Goal: Navigation & Orientation: Find specific page/section

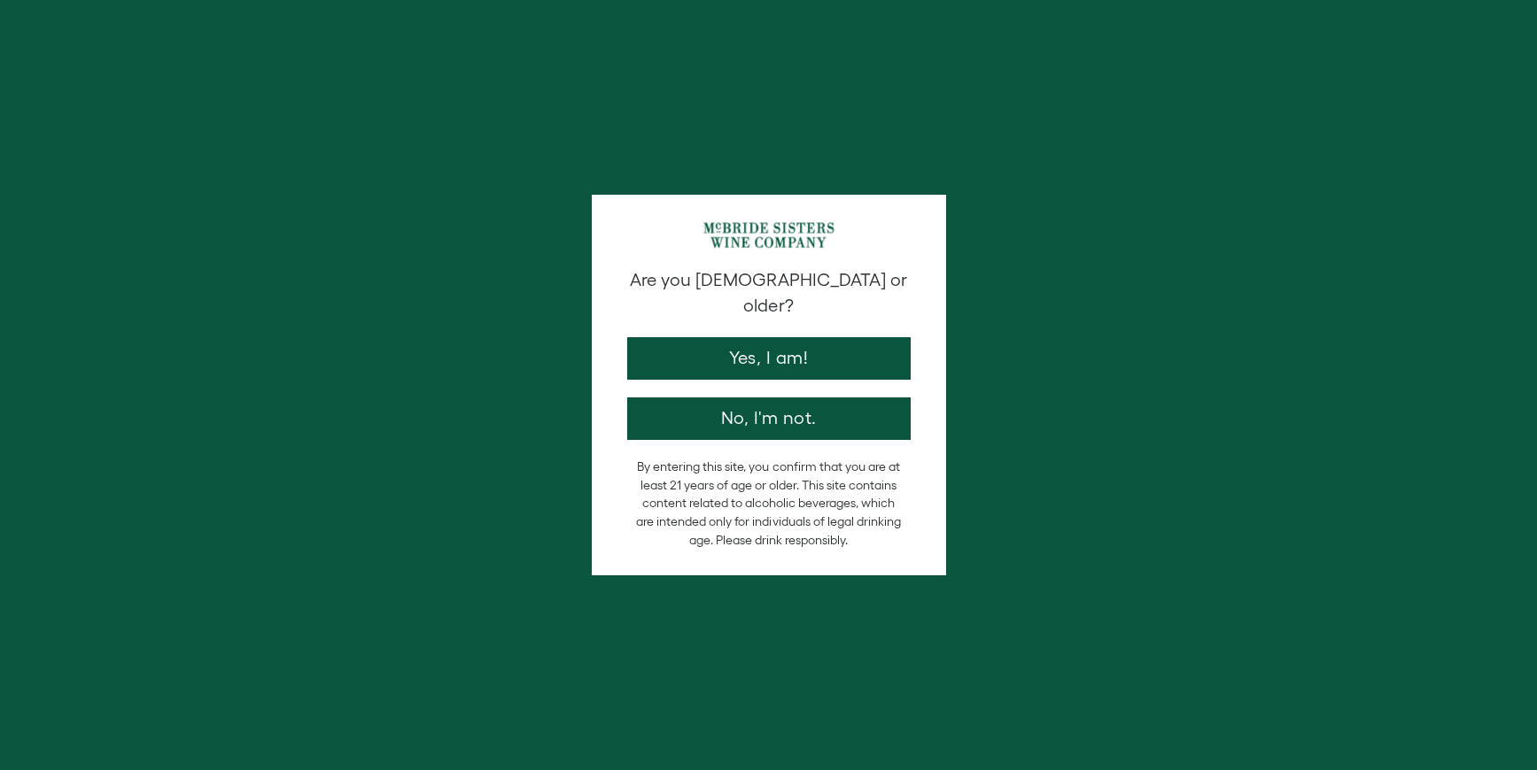
click at [789, 306] on div "Are you 21 years old or older? Yes, I am! No, I'm not." at bounding box center [768, 353] width 301 height 173
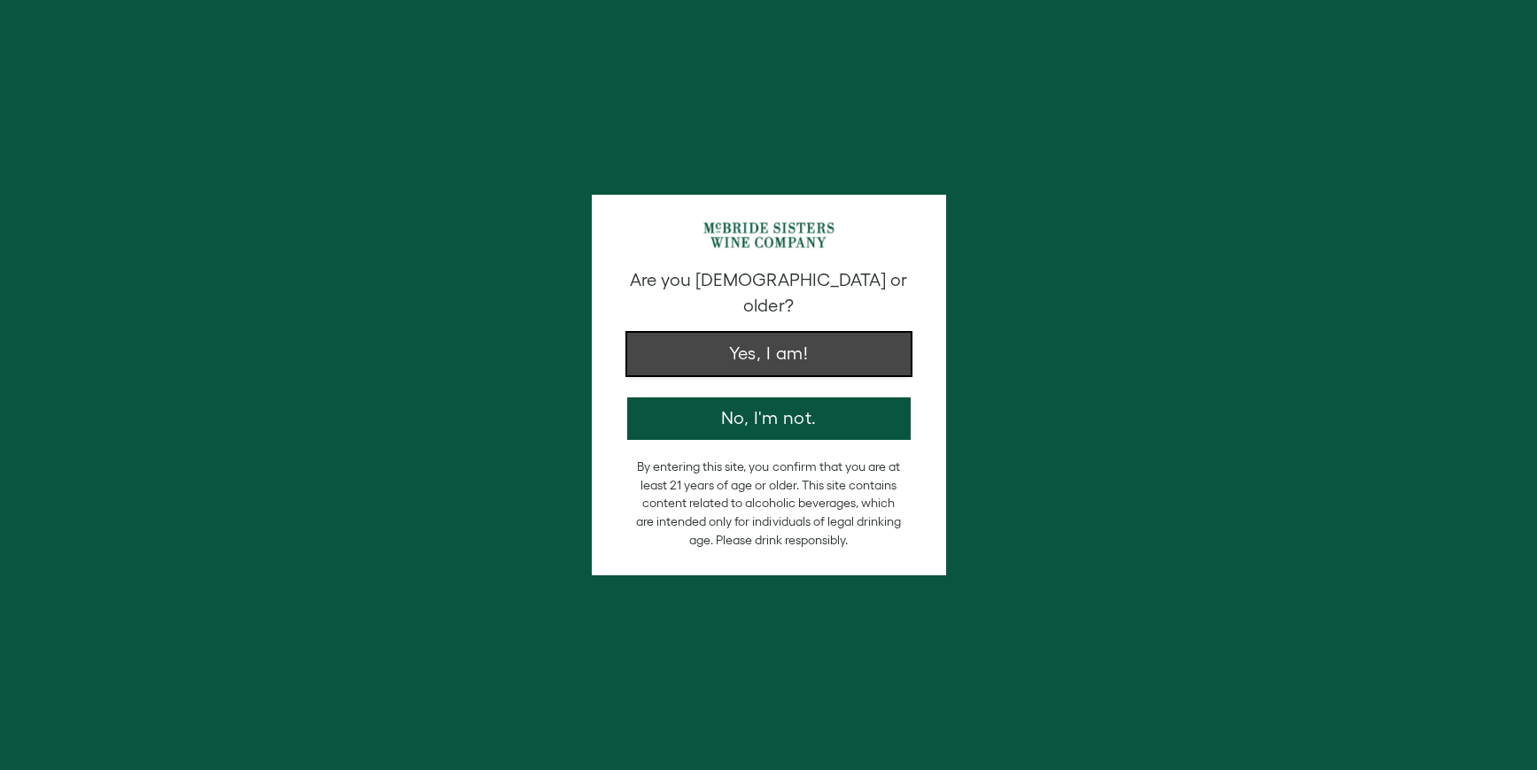
click at [795, 333] on button "Yes, I am!" at bounding box center [768, 354] width 283 height 43
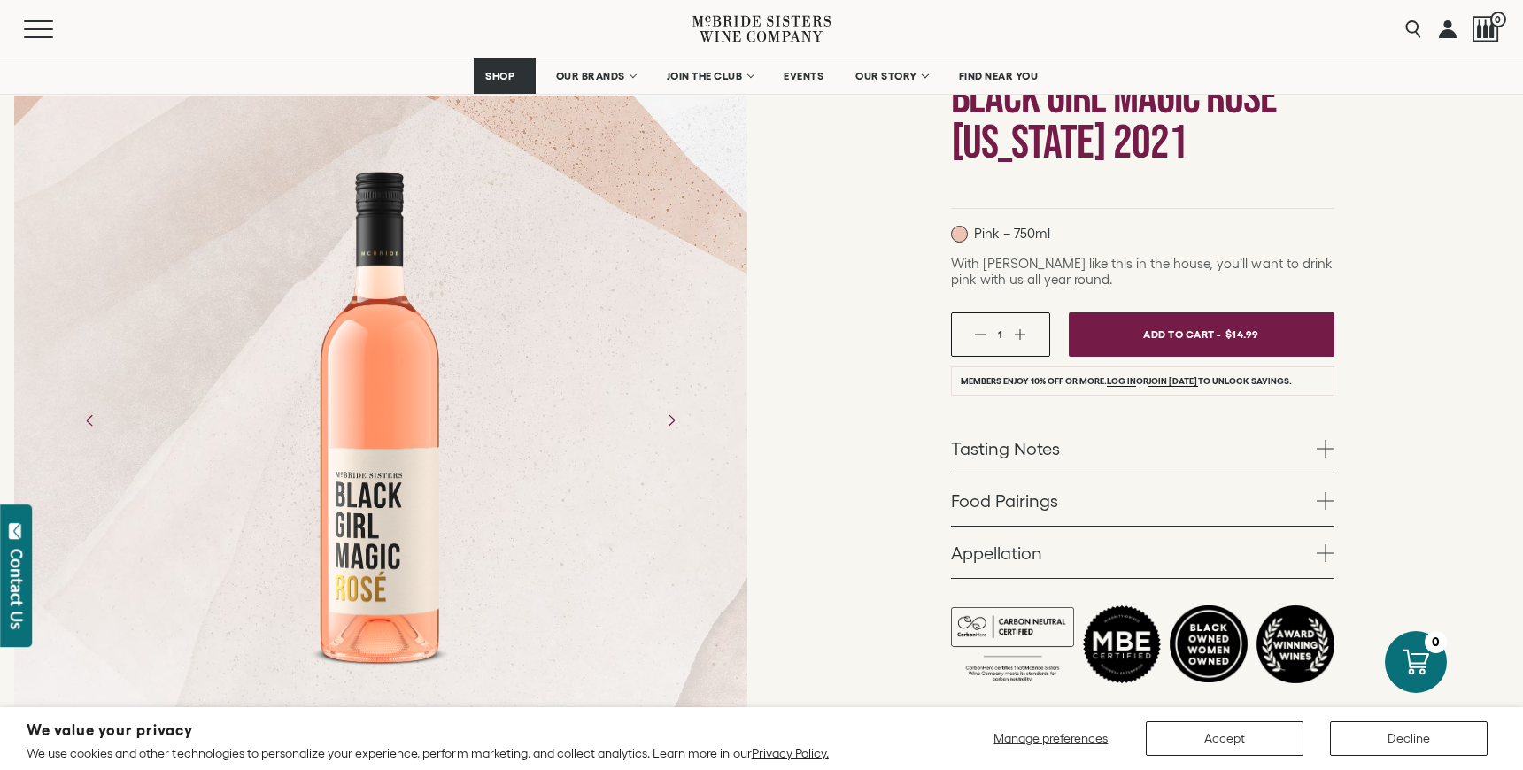
scroll to position [177, 0]
click at [901, 21] on div "Menu Search 0" at bounding box center [761, 29] width 1523 height 58
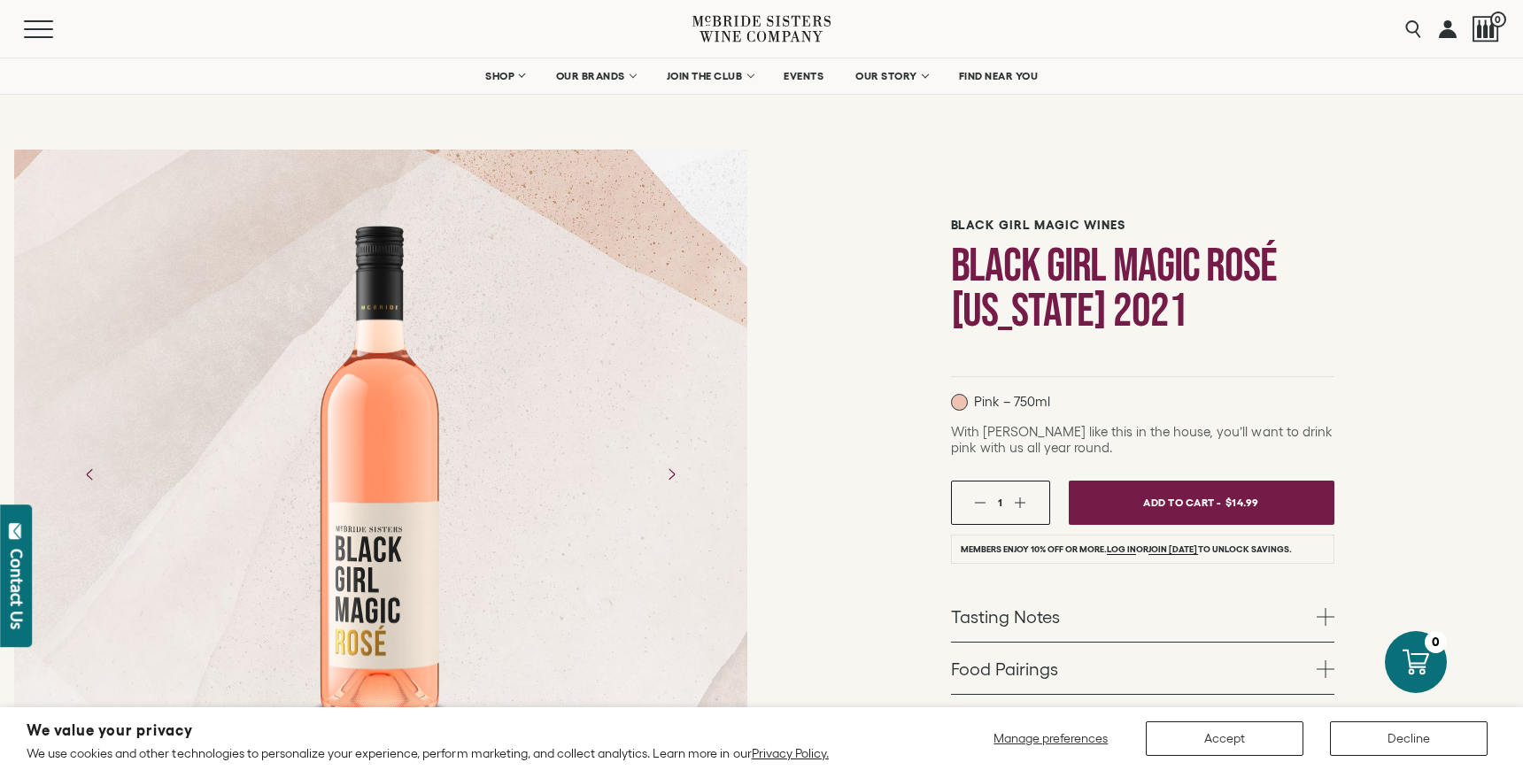
scroll to position [0, 0]
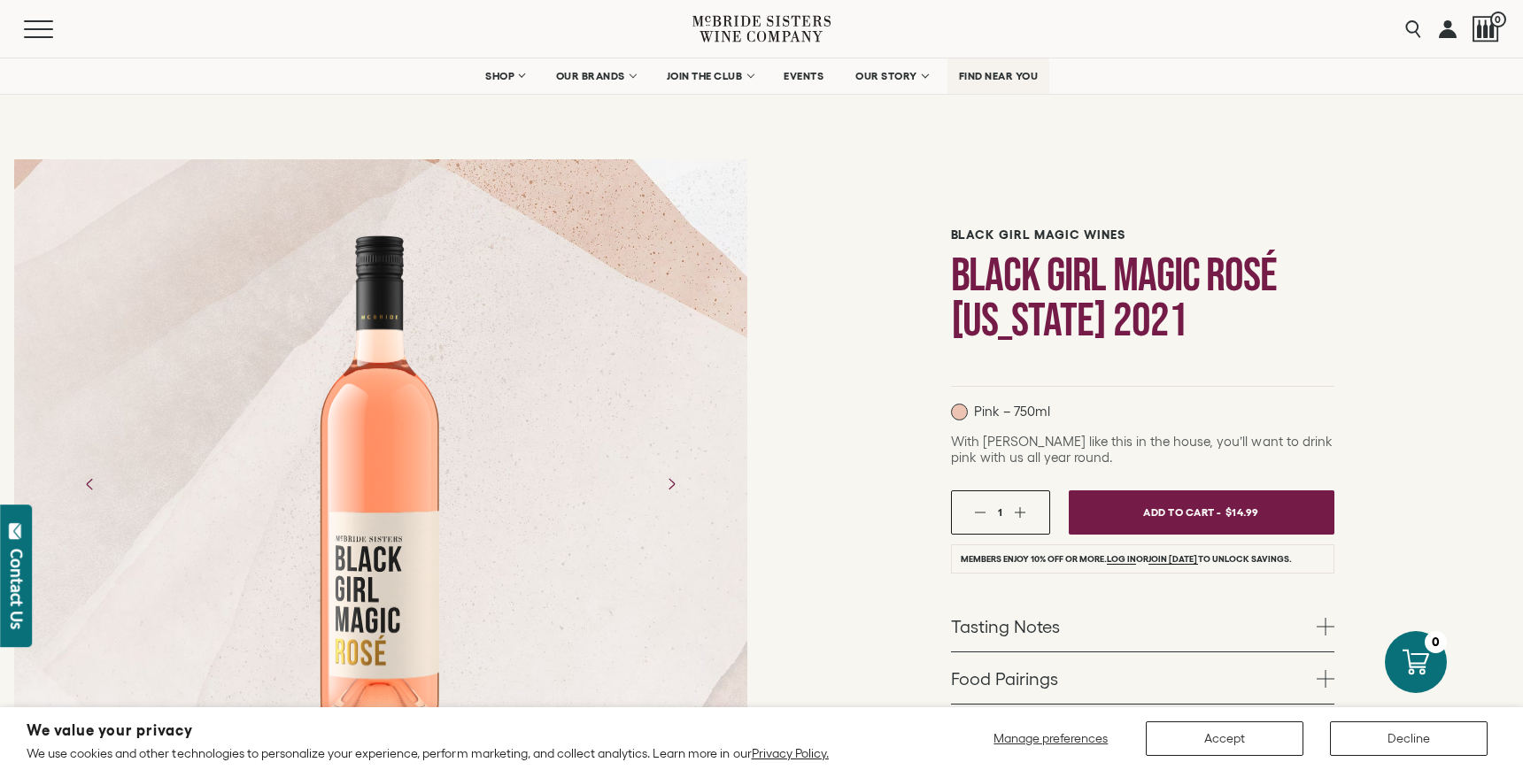
click at [976, 74] on span "FIND NEAR YOU" at bounding box center [999, 76] width 80 height 12
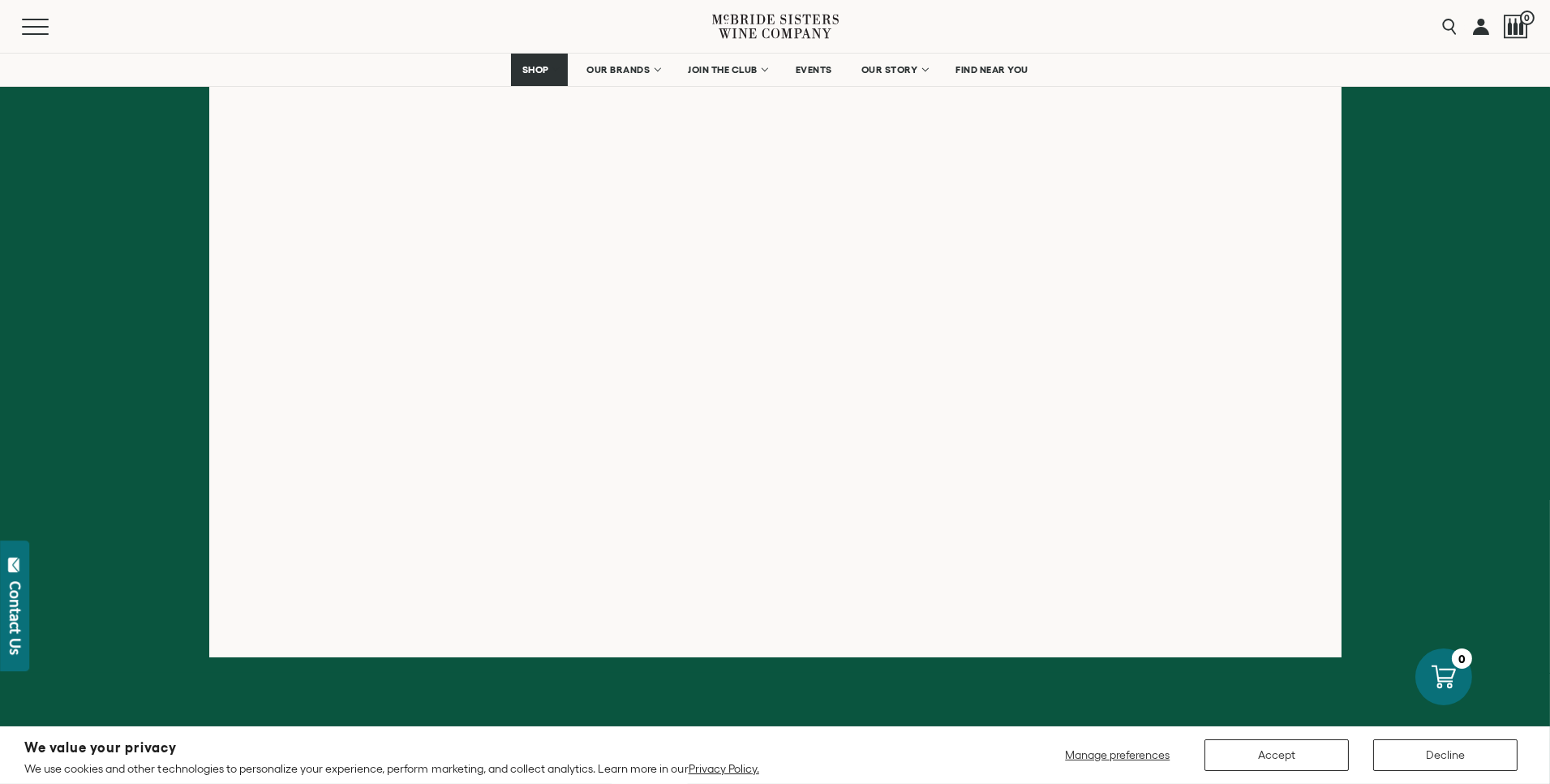
scroll to position [144, 0]
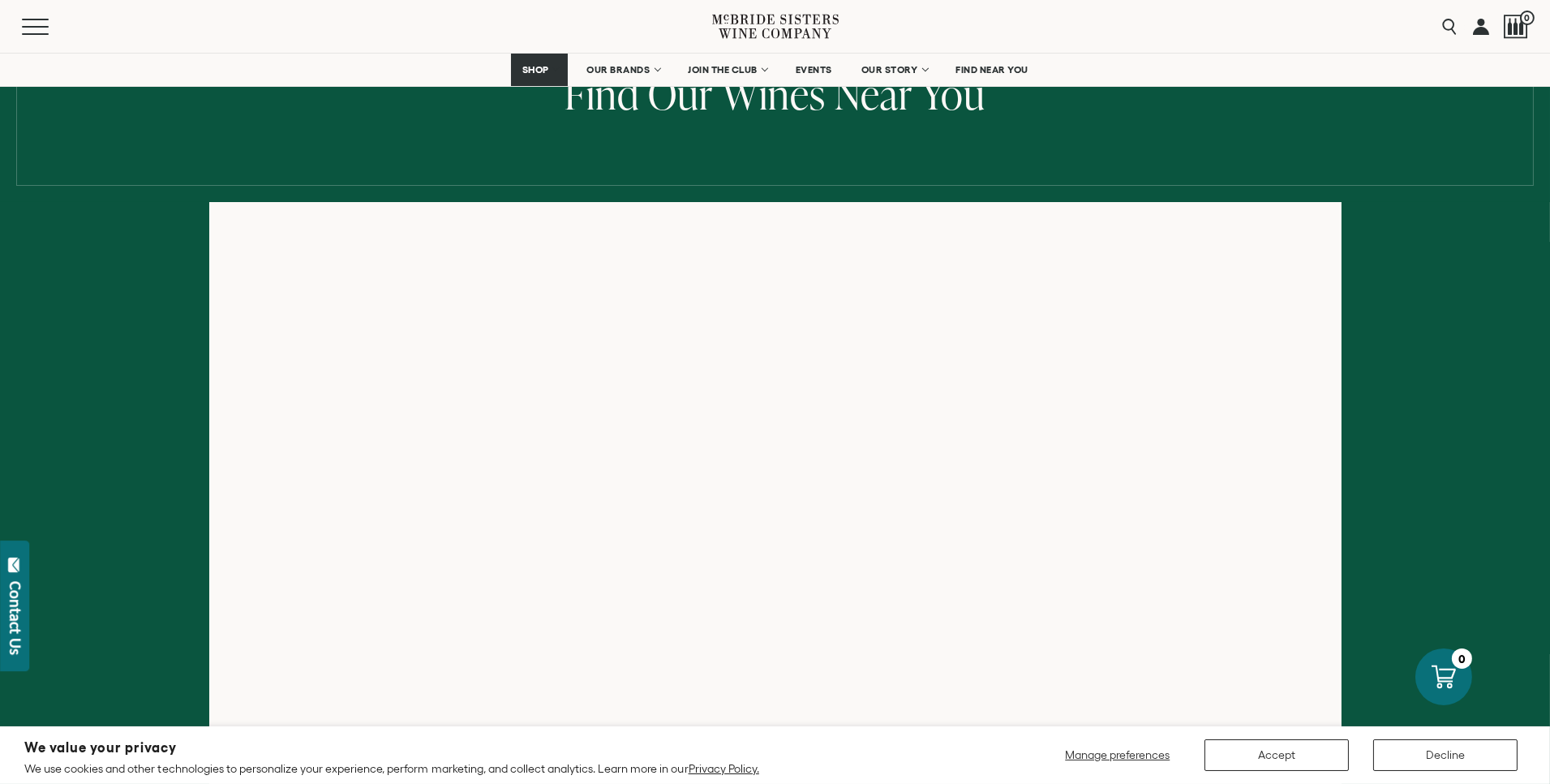
scroll to position [144, 0]
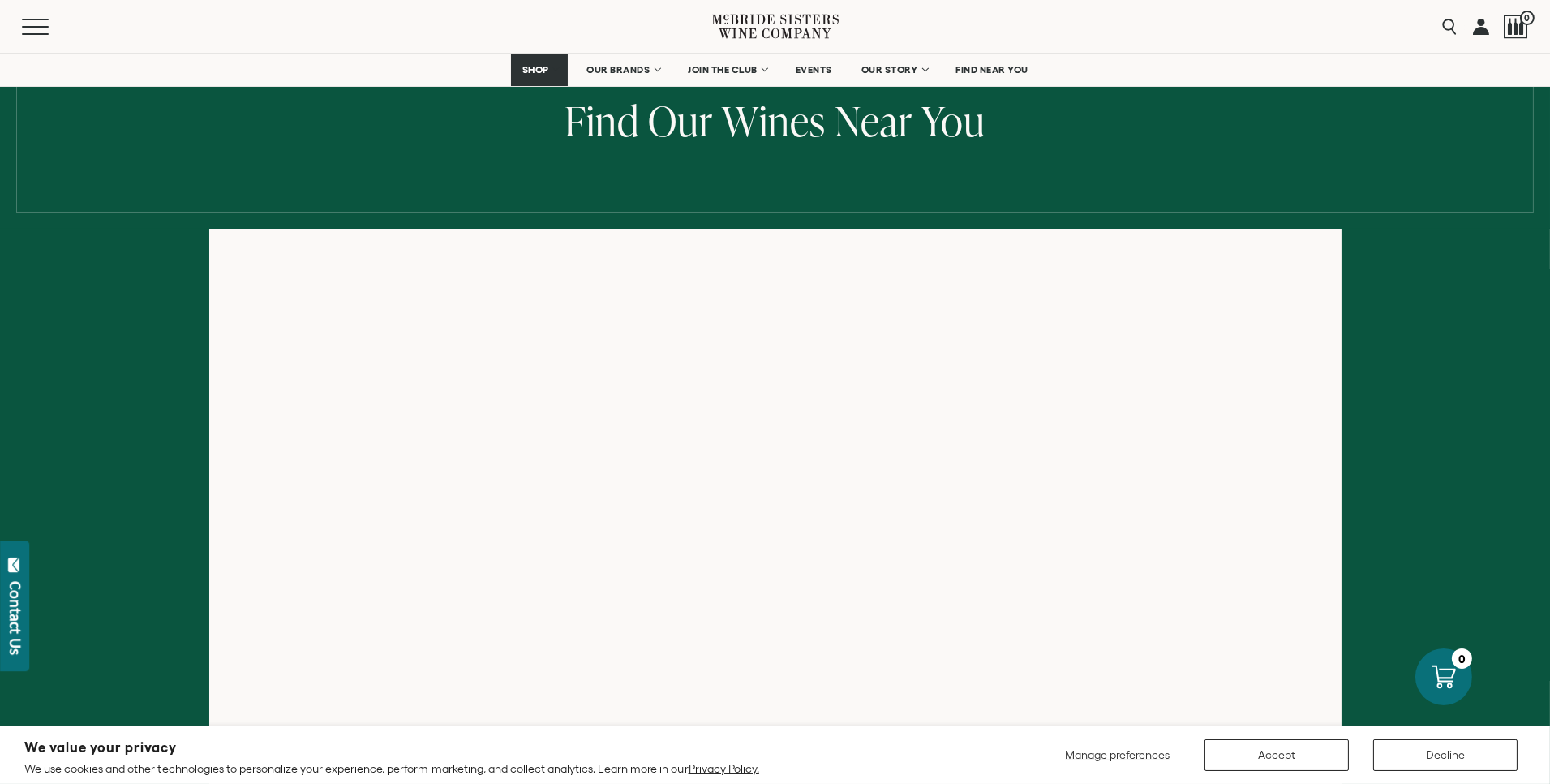
click at [1228, 100] on h1 "Find Our Wines Near You" at bounding box center [775, 123] width 1550 height 49
